Goal: Check status: Check status

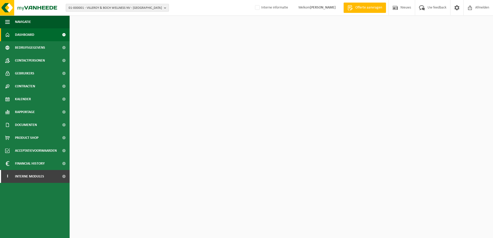
click at [113, 9] on span "01-000001 - VILLEROY & BOCH WELLNESS NV - ROESELARE" at bounding box center [115, 8] width 93 height 8
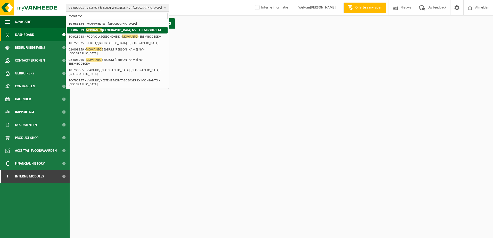
type input "movianto"
click at [117, 30] on strong "01-002579 - MOVIANTO BELGIUM NV - EREMBODEGEM" at bounding box center [115, 30] width 92 height 4
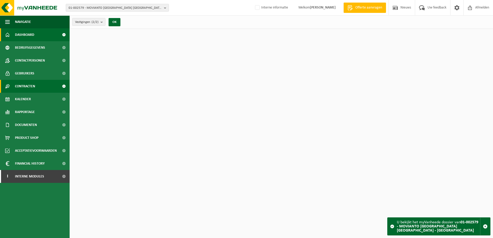
click at [29, 84] on span "Contracten" at bounding box center [25, 86] width 20 height 13
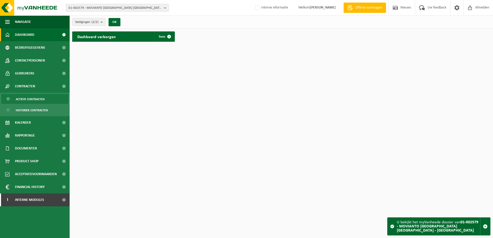
click at [41, 99] on span "Actieve contracten" at bounding box center [30, 99] width 29 height 10
